Goal: Information Seeking & Learning: Learn about a topic

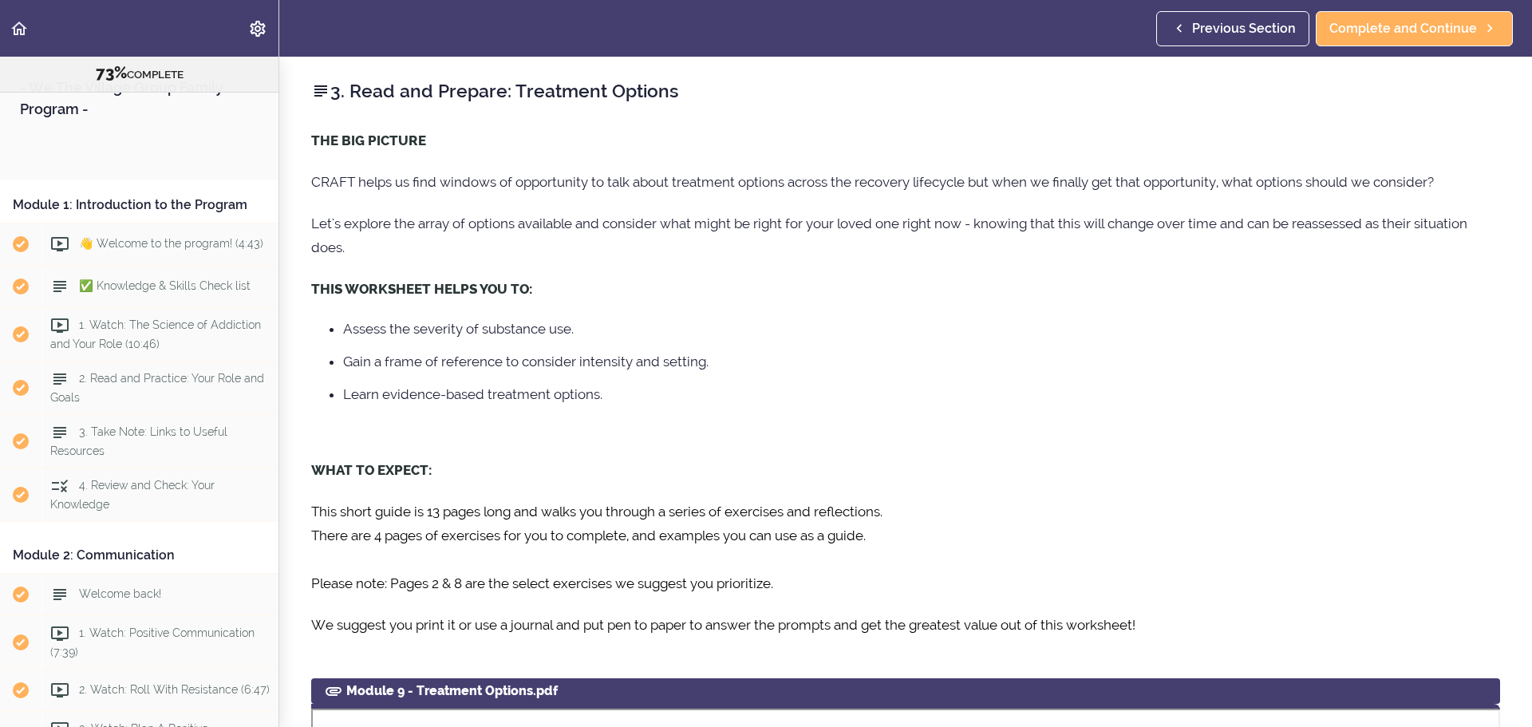
scroll to position [3208, 0]
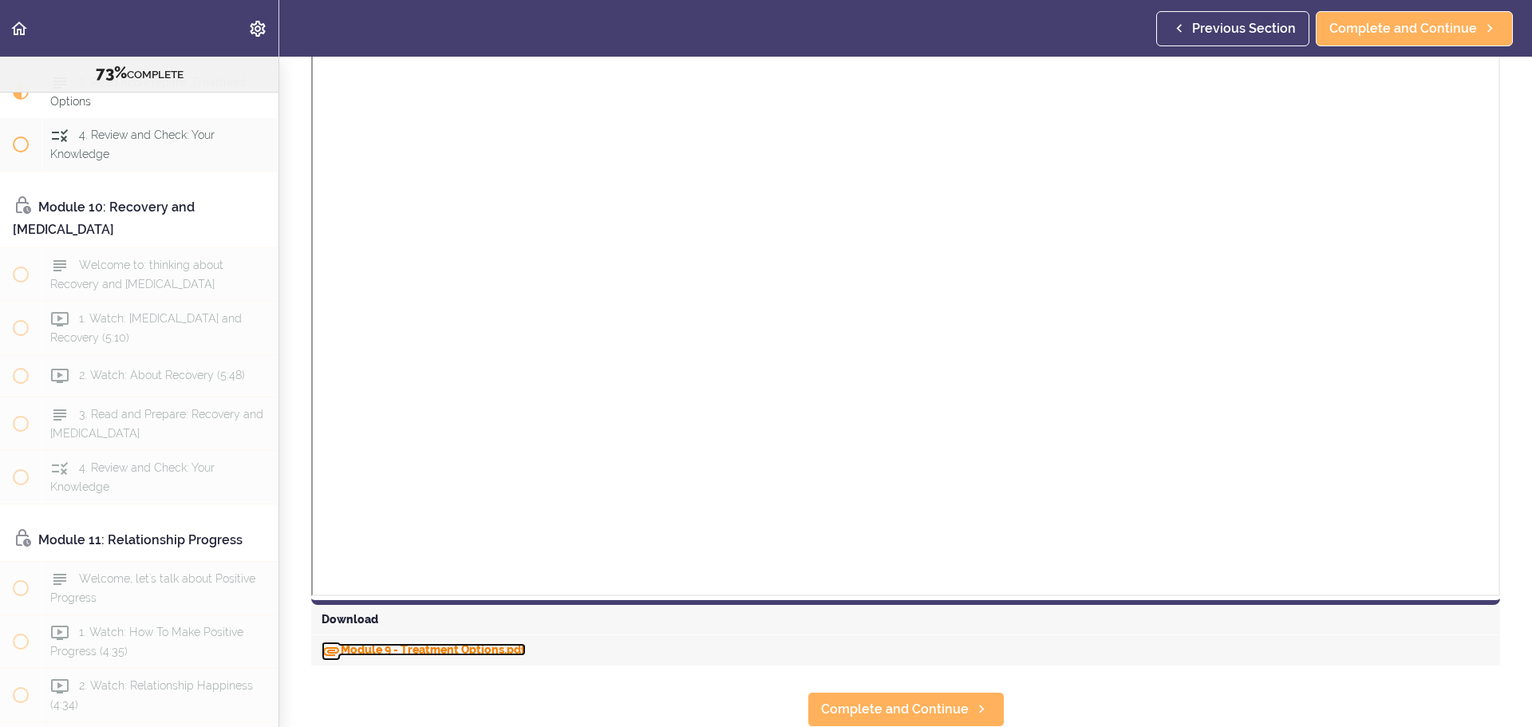
click at [460, 643] on link "Module 9 - Treatment Options.pdf" at bounding box center [424, 649] width 204 height 13
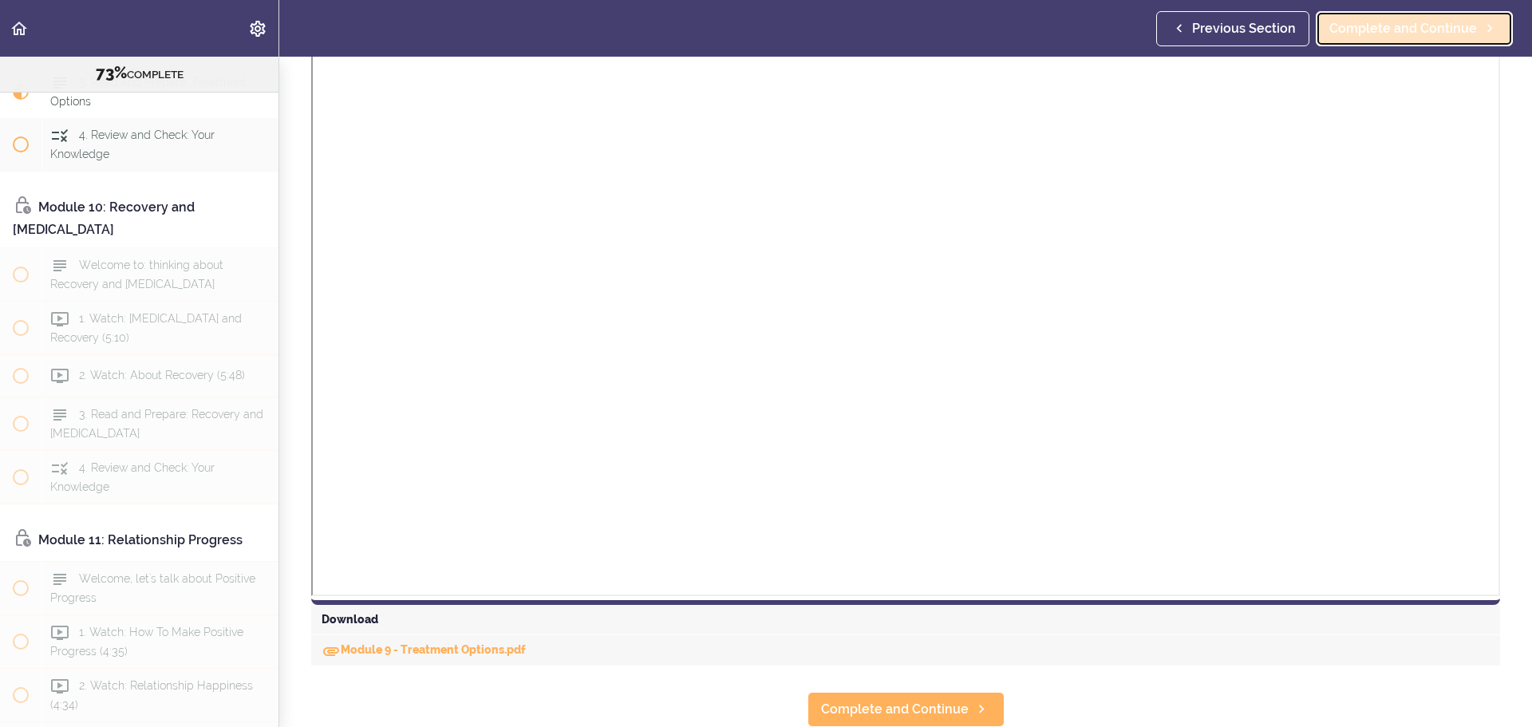
click at [1414, 32] on span "Complete and Continue" at bounding box center [1403, 28] width 148 height 19
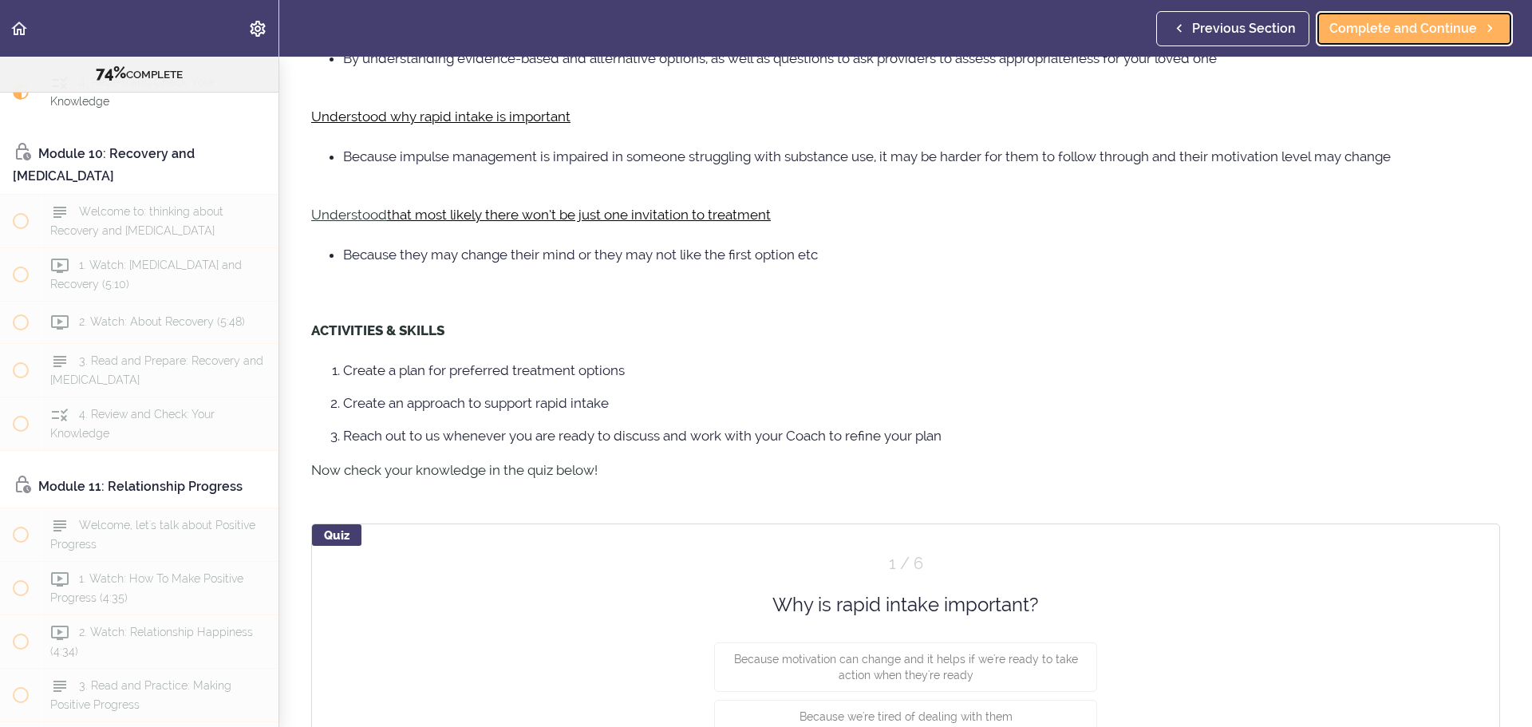
scroll to position [673, 0]
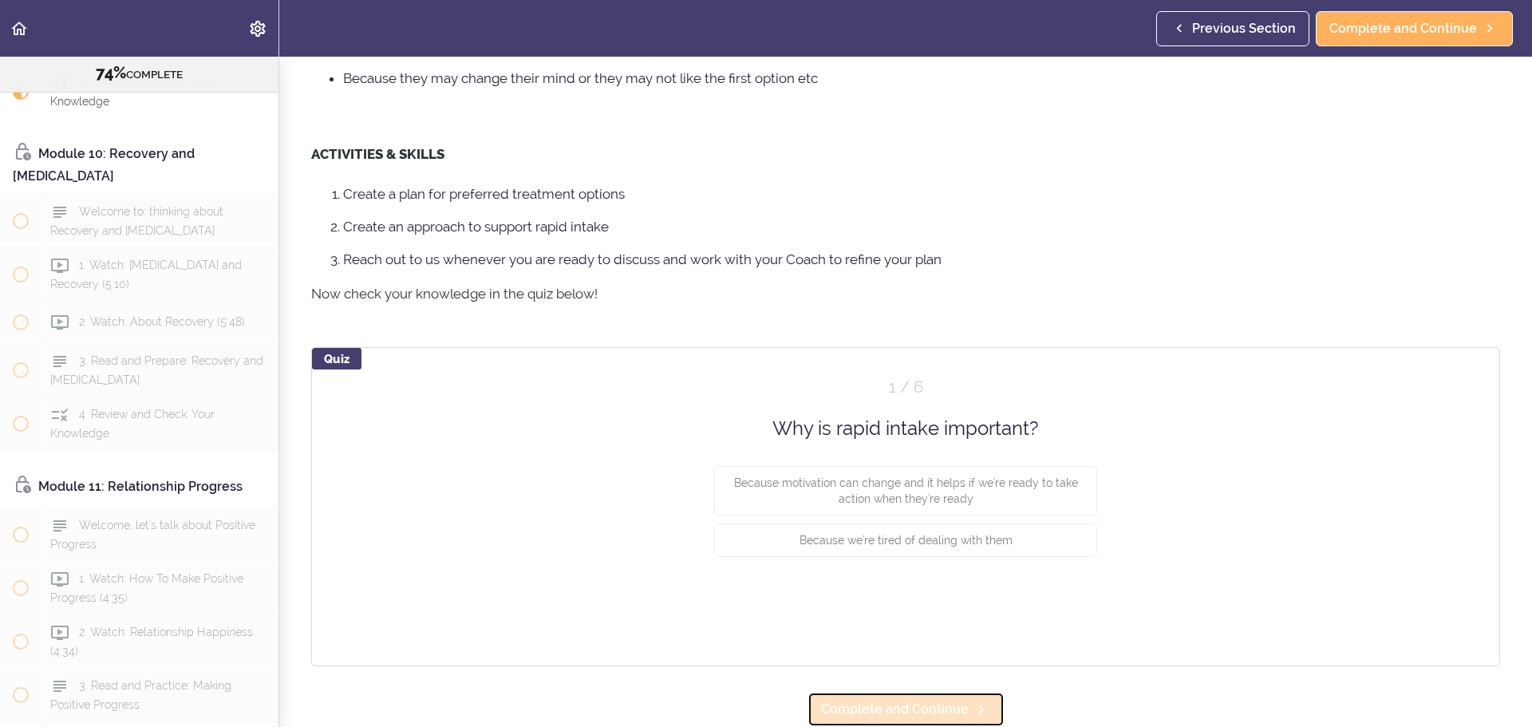
click at [917, 706] on span "Complete and Continue" at bounding box center [895, 709] width 148 height 19
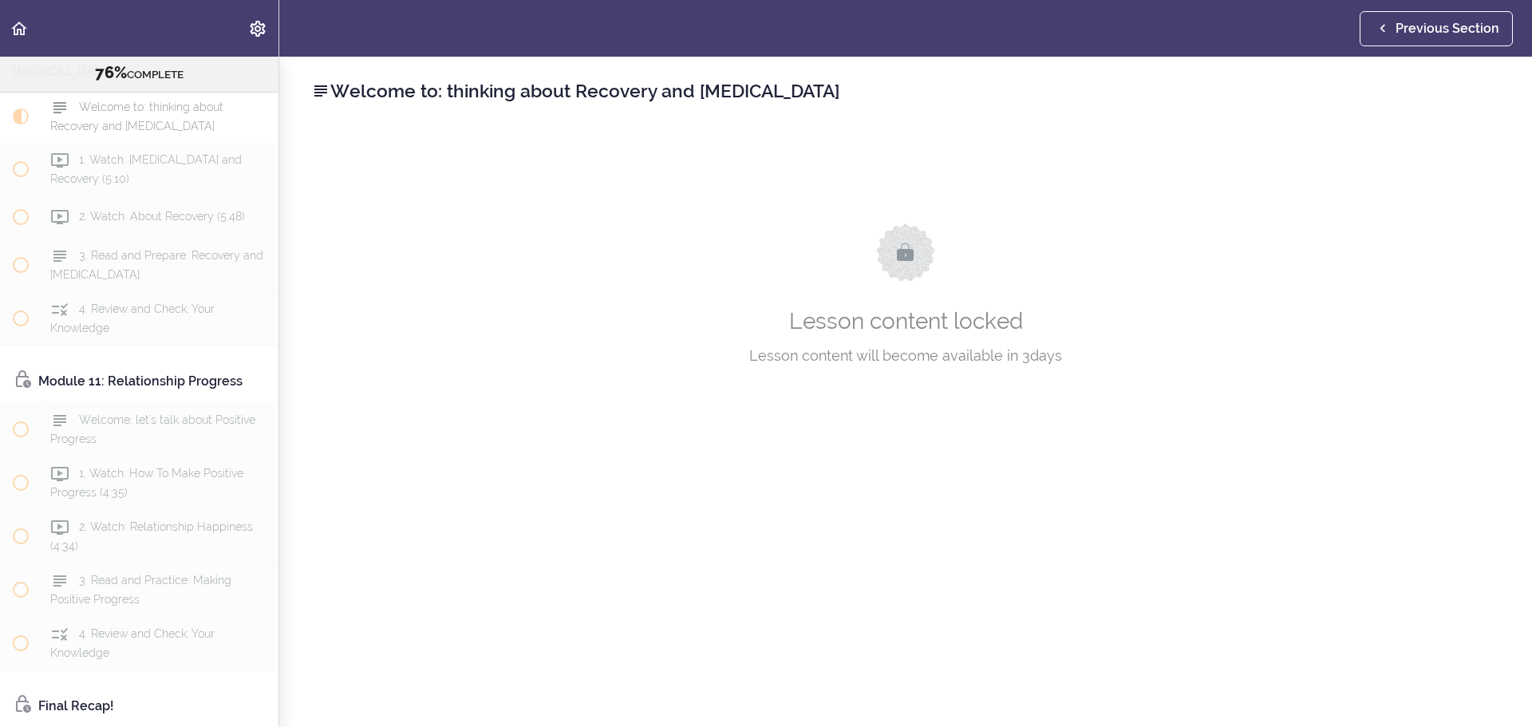
scroll to position [3372, 0]
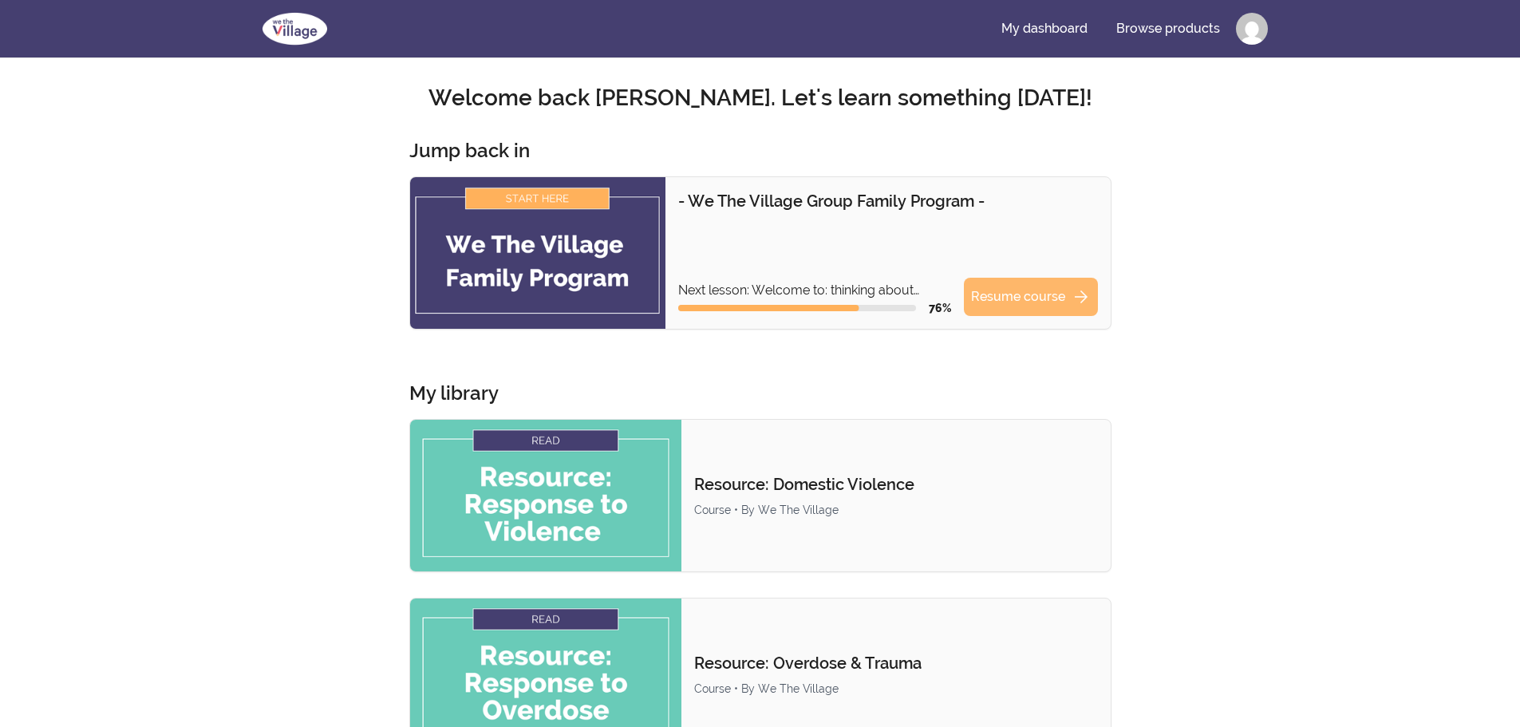
click at [1019, 289] on link "Resume course arrow_forward" at bounding box center [1031, 297] width 134 height 38
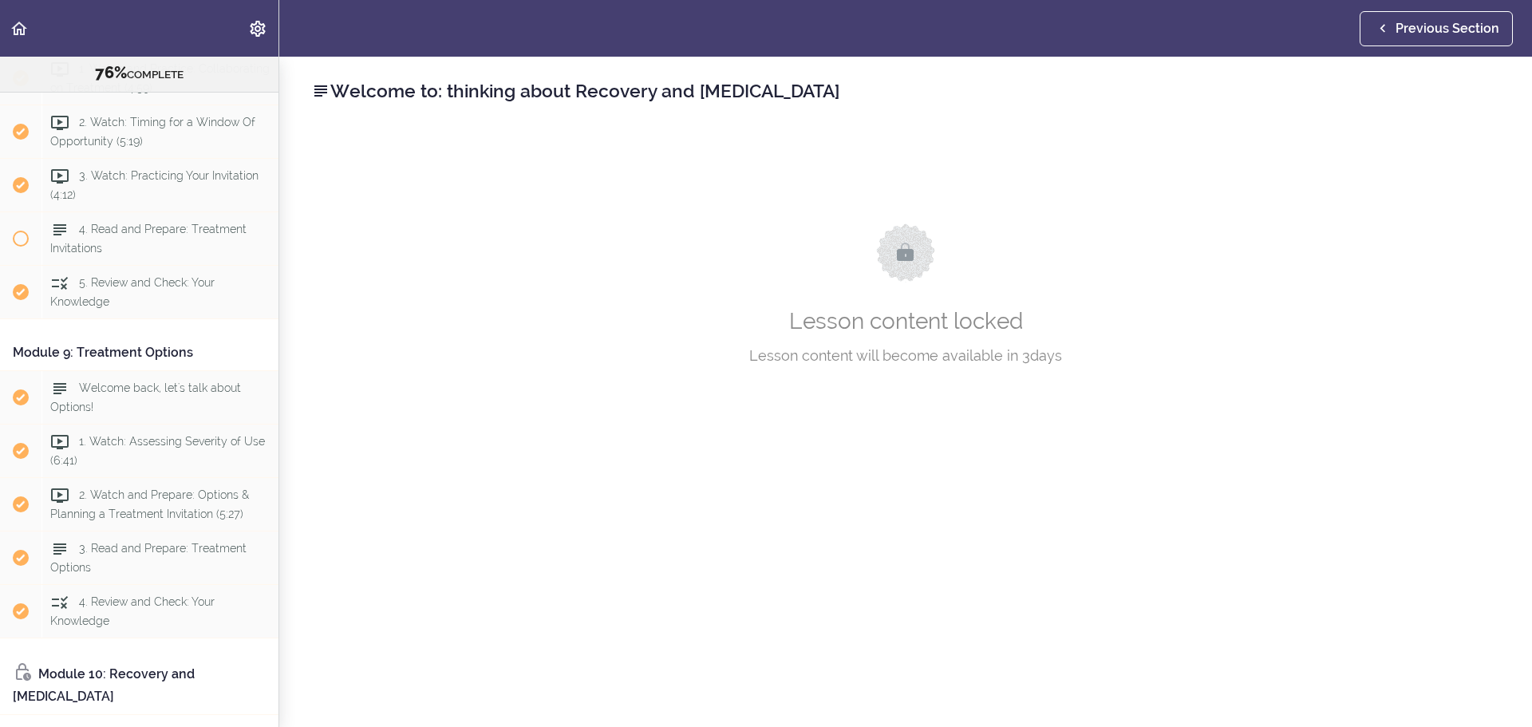
scroll to position [2748, 0]
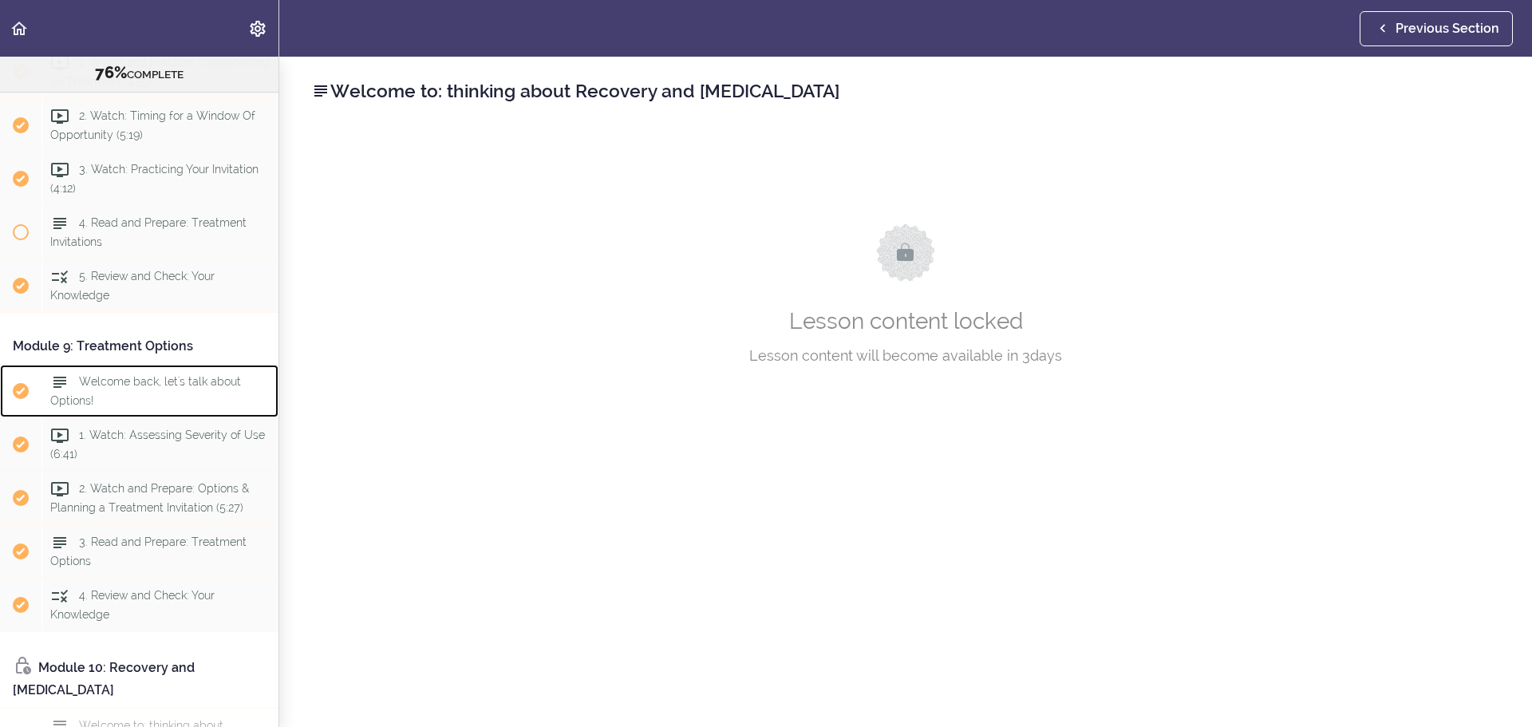
click at [191, 406] on span "Welcome back, let's talk about Options!" at bounding box center [145, 390] width 191 height 31
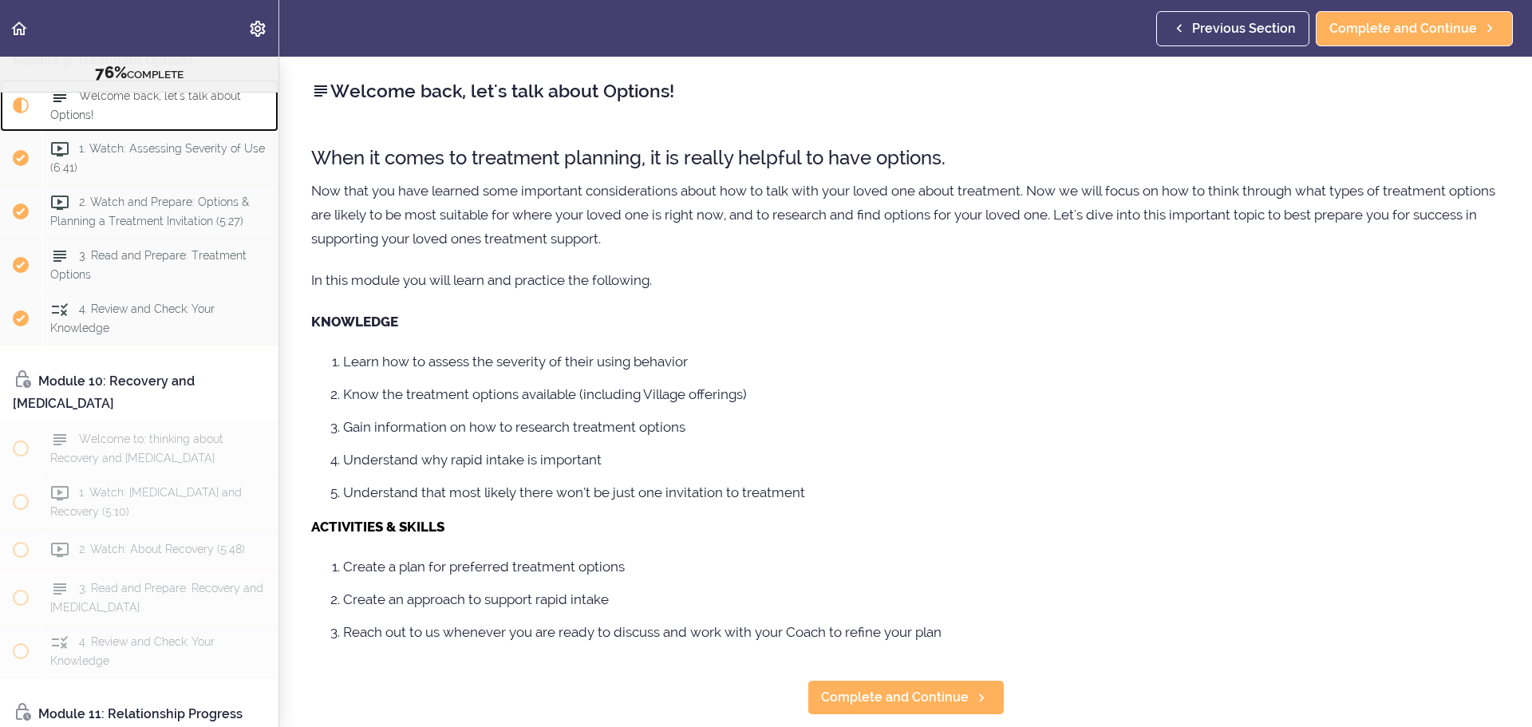
scroll to position [3048, 0]
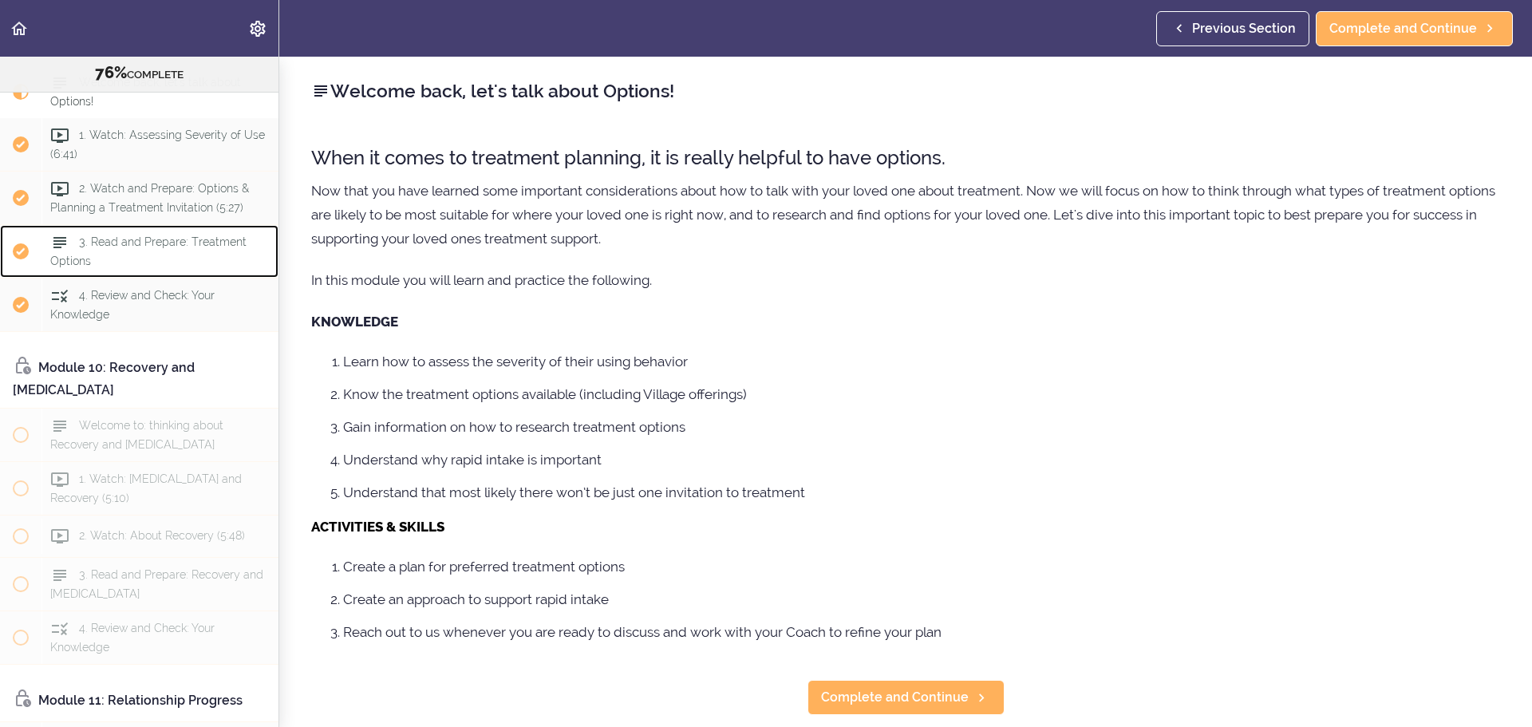
click at [111, 278] on div "3. Read and Prepare: Treatment Options" at bounding box center [159, 251] width 237 height 53
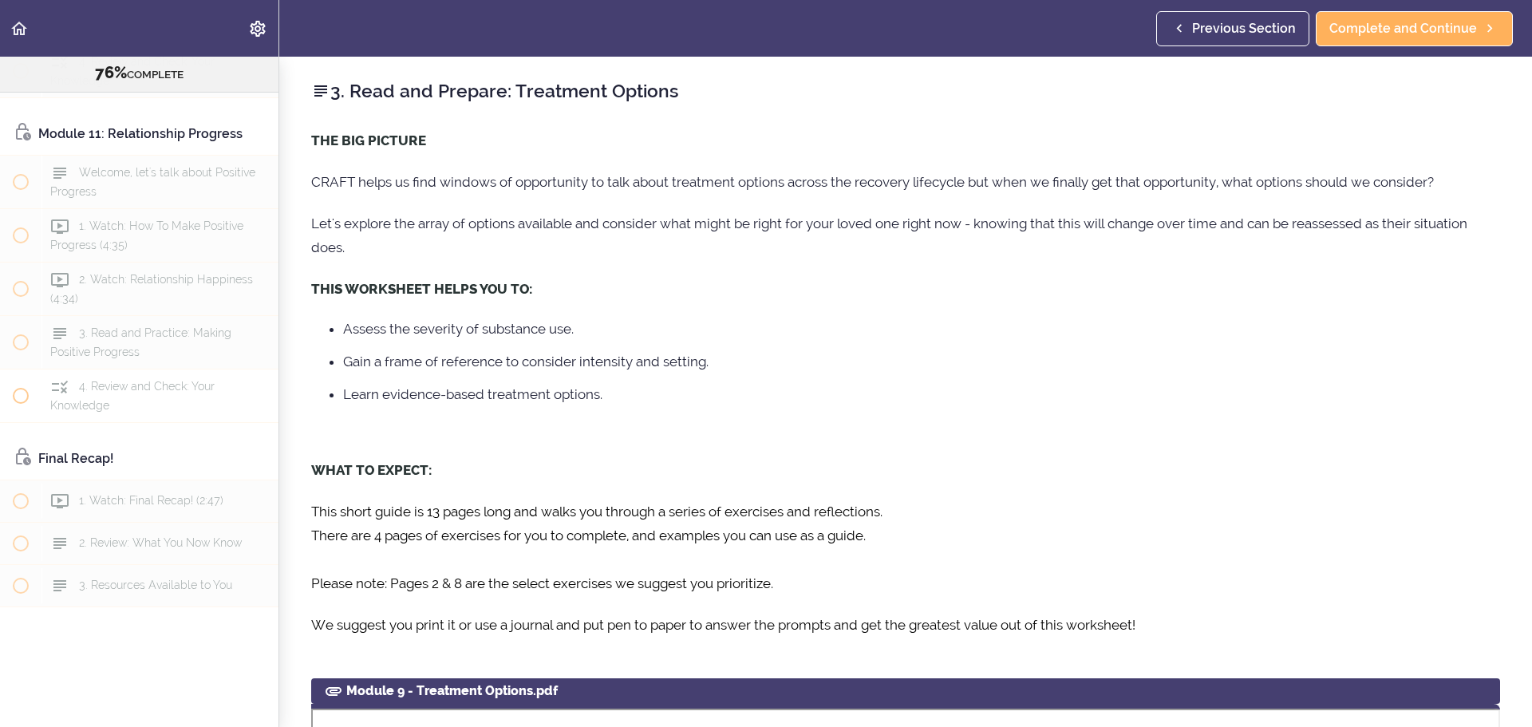
scroll to position [3657, 0]
